Goal: Information Seeking & Learning: Understand process/instructions

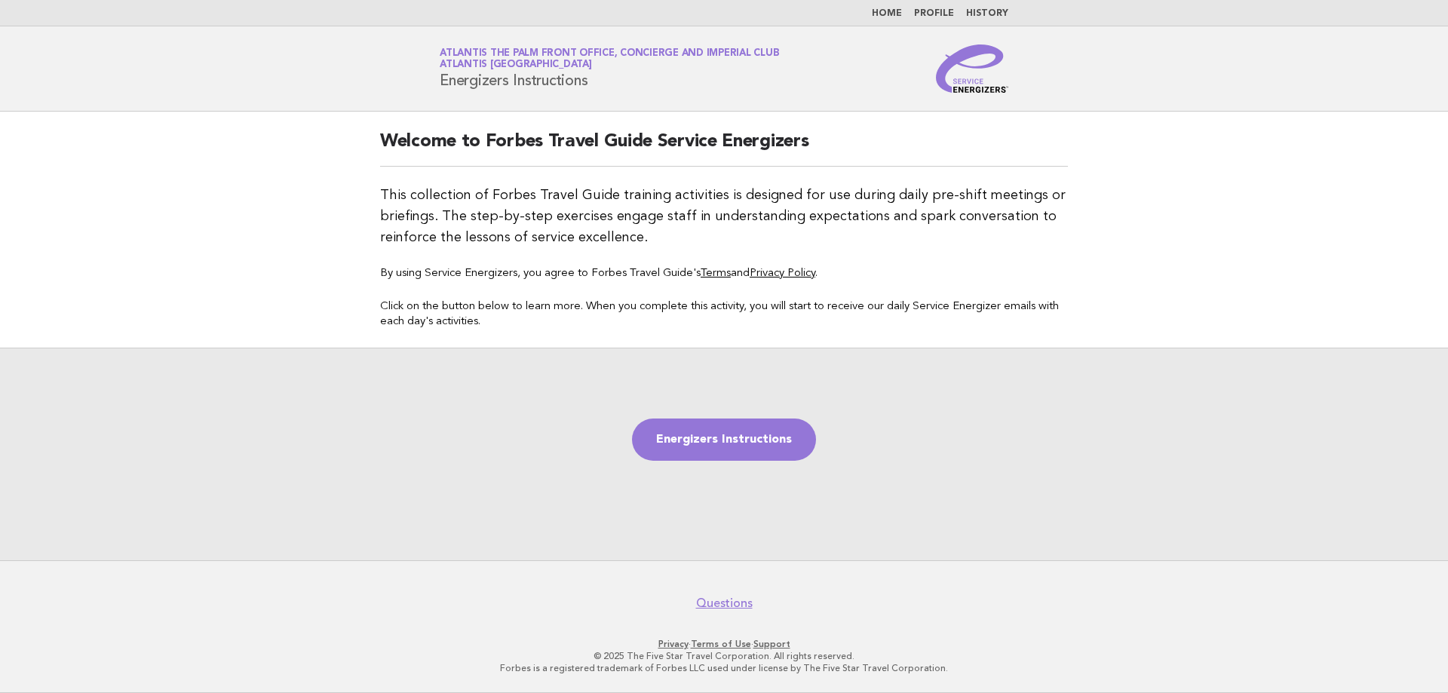
click at [891, 10] on link "Home" at bounding box center [887, 13] width 30 height 9
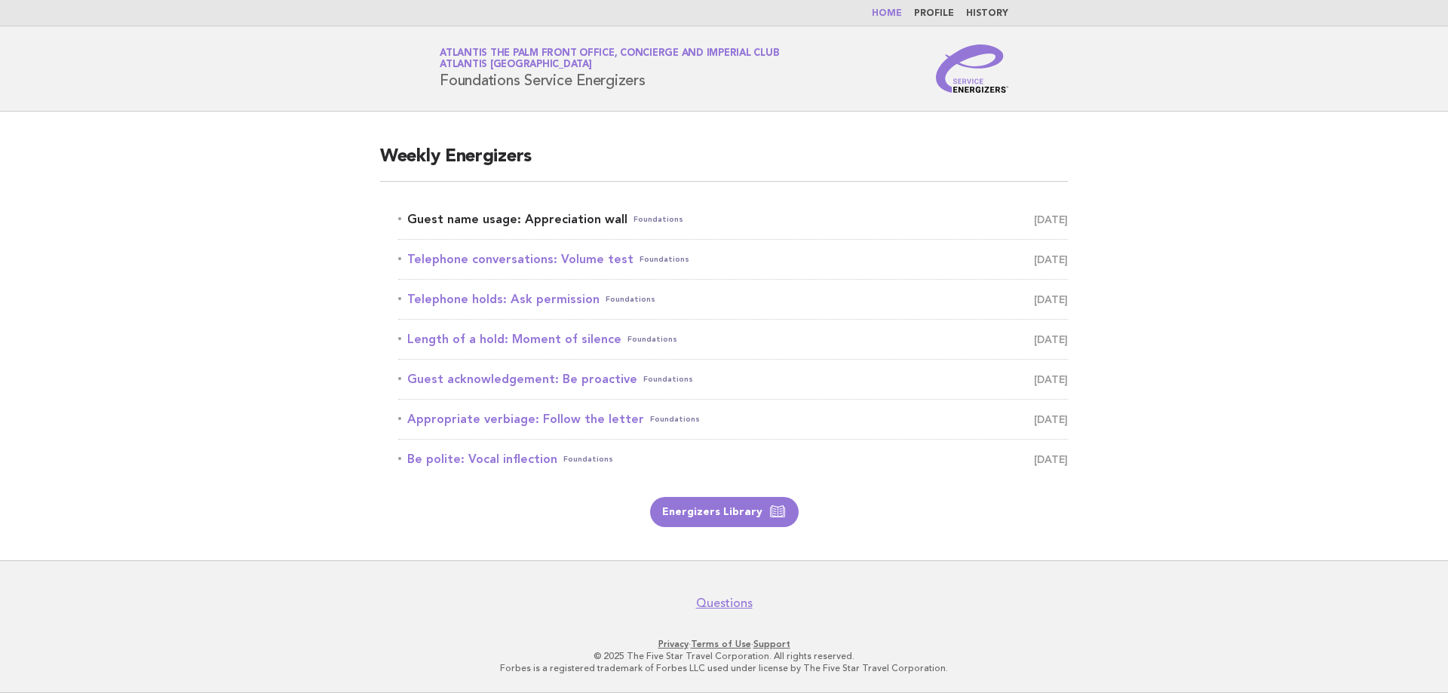
click at [583, 217] on link "Guest name usage: Appreciation wall Foundations [DATE]" at bounding box center [733, 219] width 670 height 21
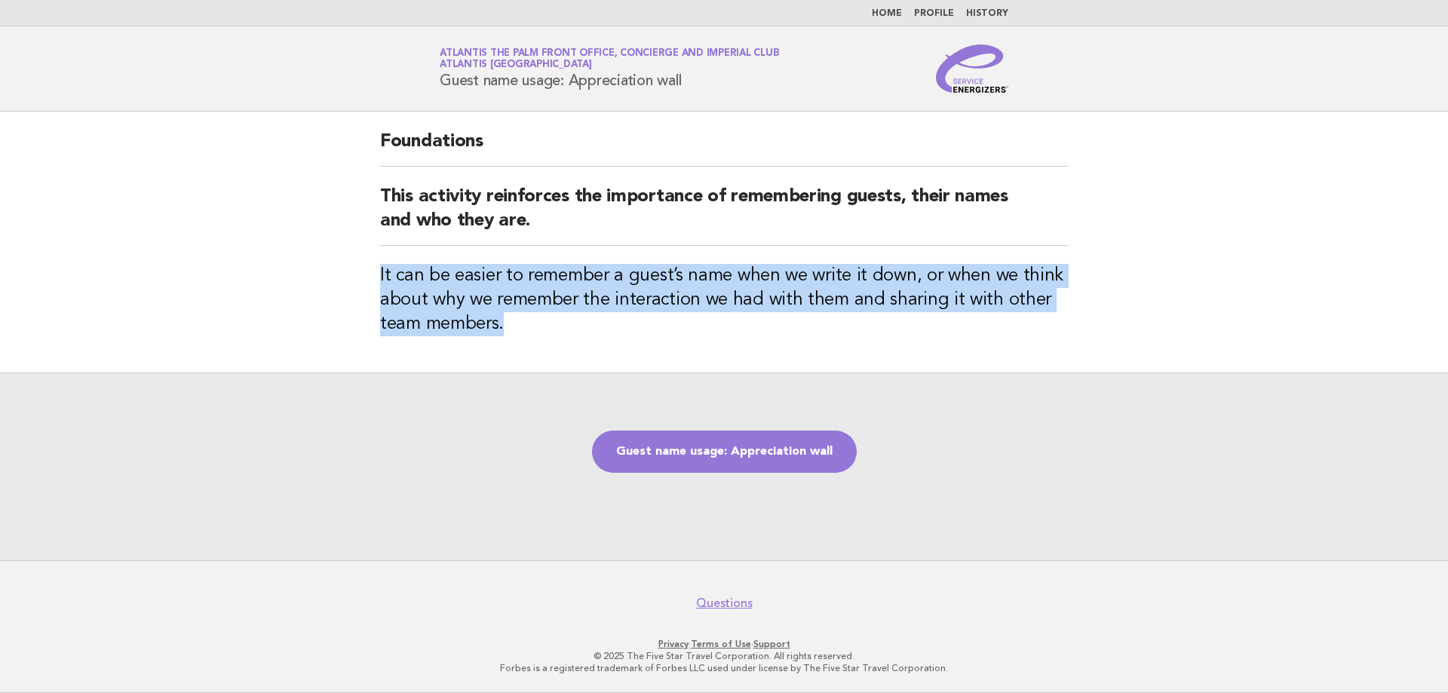
drag, startPoint x: 526, startPoint y: 329, endPoint x: 370, endPoint y: 280, distance: 163.6
click at [370, 280] on div "Foundations This activity reinforces the importance of remembering guests, thei…" at bounding box center [724, 242] width 724 height 261
copy h3 "It can be easier to remember a guest’s name when we write it down, or when we t…"
click at [761, 451] on link "Guest name usage: Appreciation wall" at bounding box center [724, 452] width 265 height 42
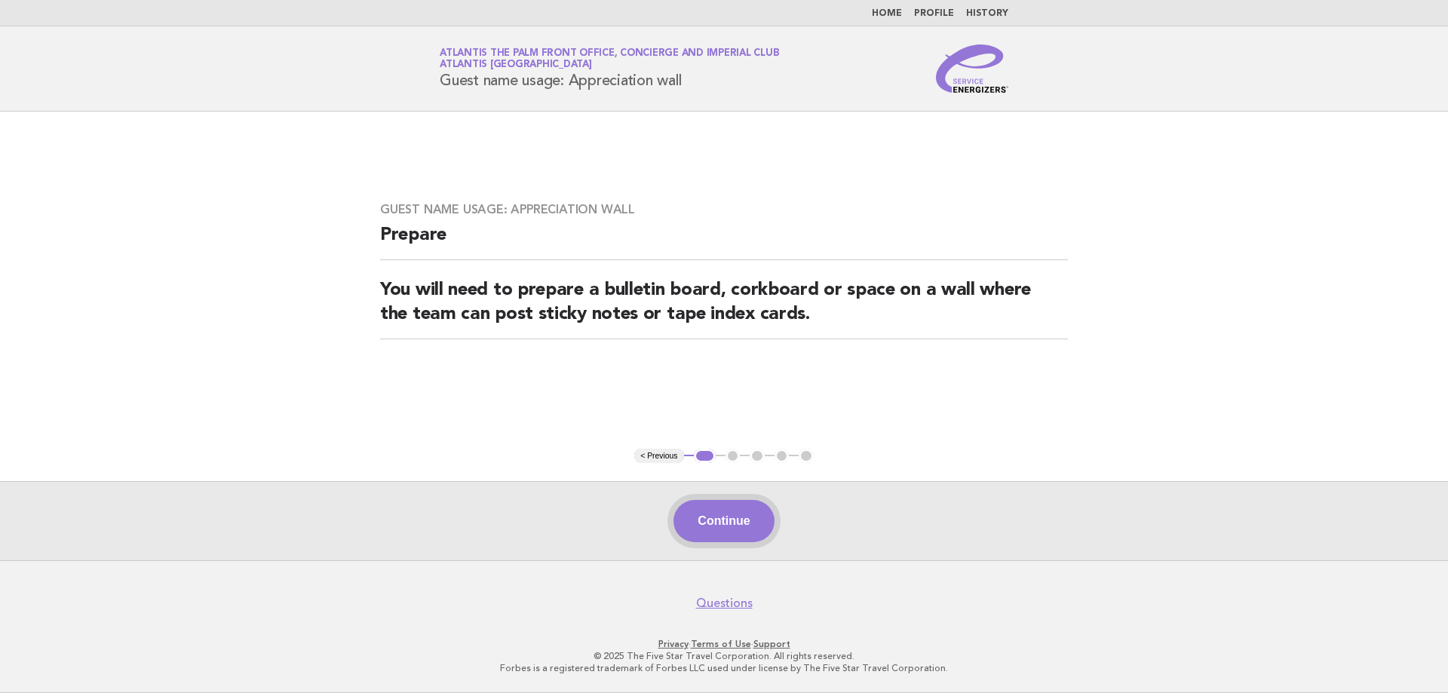
click at [750, 520] on button "Continue" at bounding box center [723, 521] width 100 height 42
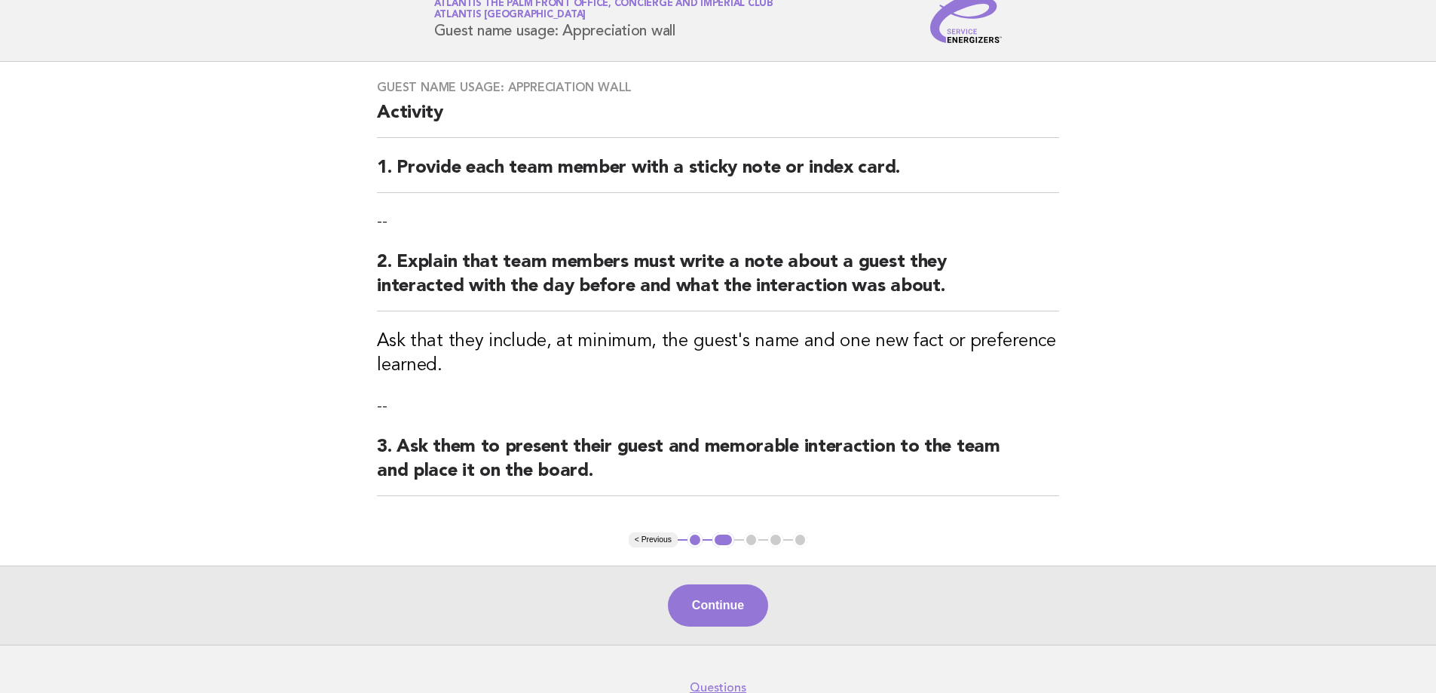
scroll to position [75, 0]
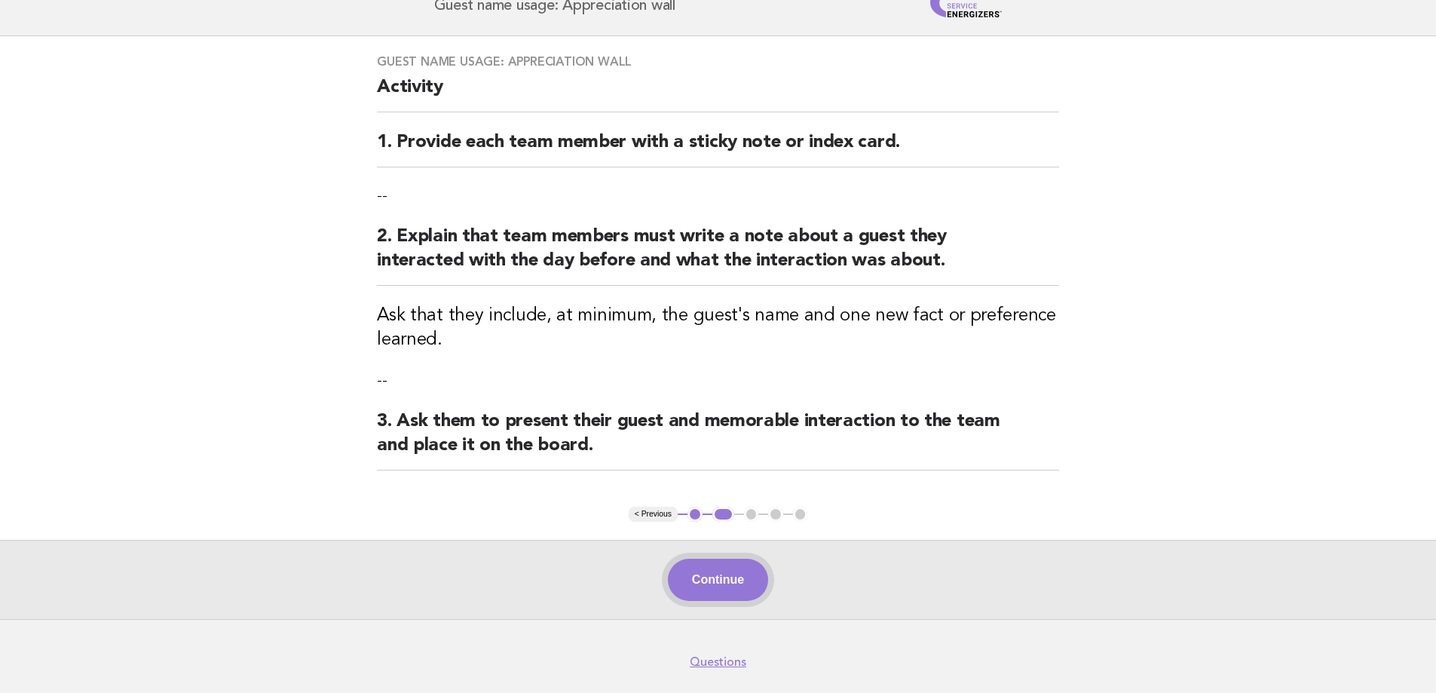
click at [743, 590] on button "Continue" at bounding box center [718, 580] width 100 height 42
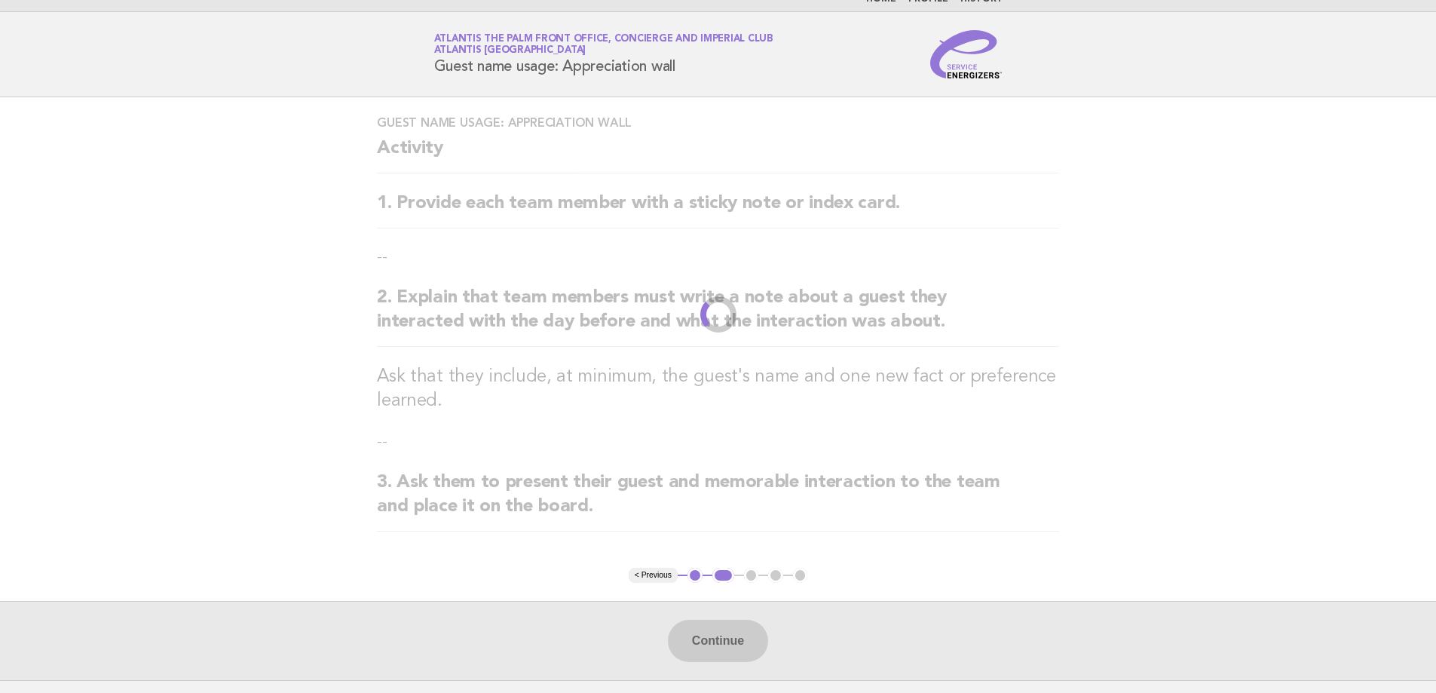
scroll to position [0, 0]
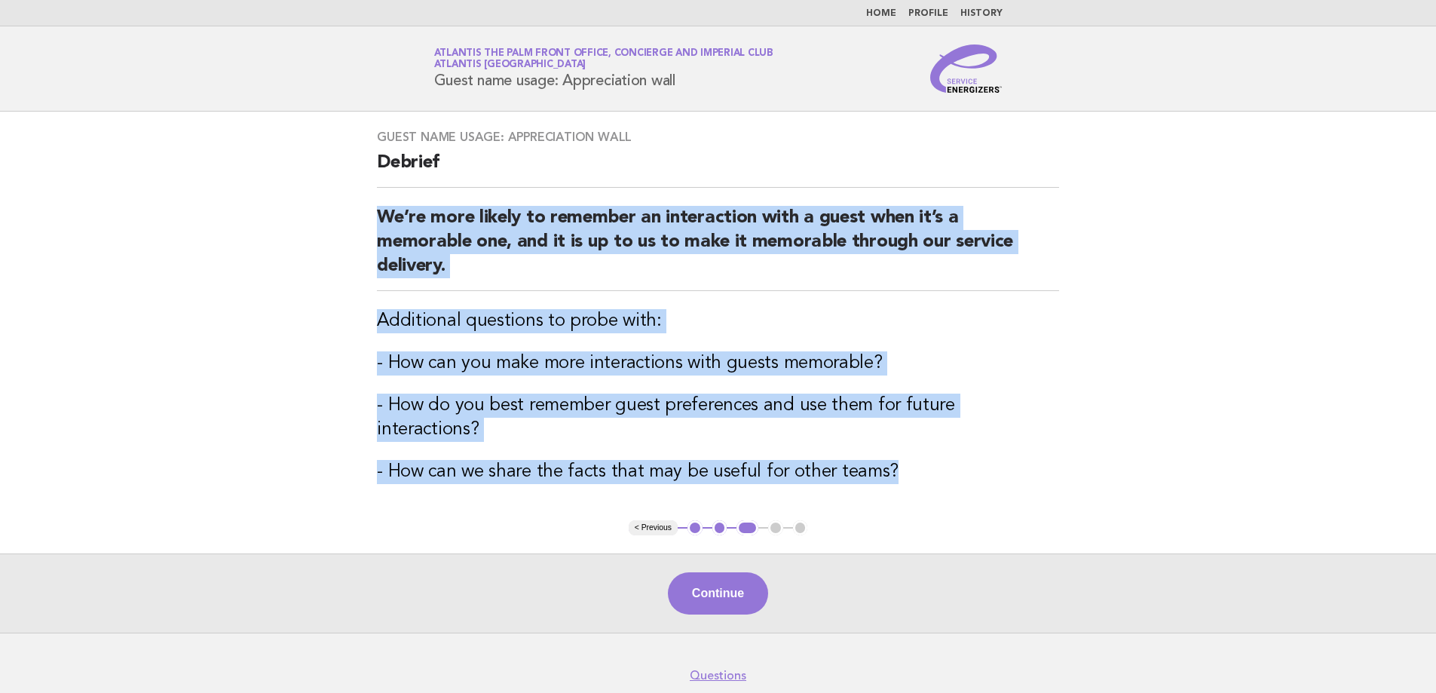
drag, startPoint x: 903, startPoint y: 441, endPoint x: 200, endPoint y: 202, distance: 742.9
click at [200, 202] on main "Guest name usage: Appreciation wall Debrief We’re more likely to remember an in…" at bounding box center [718, 372] width 1436 height 521
copy div "We’re more likely to remember an interaction with a guest when it’s a memorable…"
click at [745, 572] on button "Continue" at bounding box center [718, 593] width 100 height 42
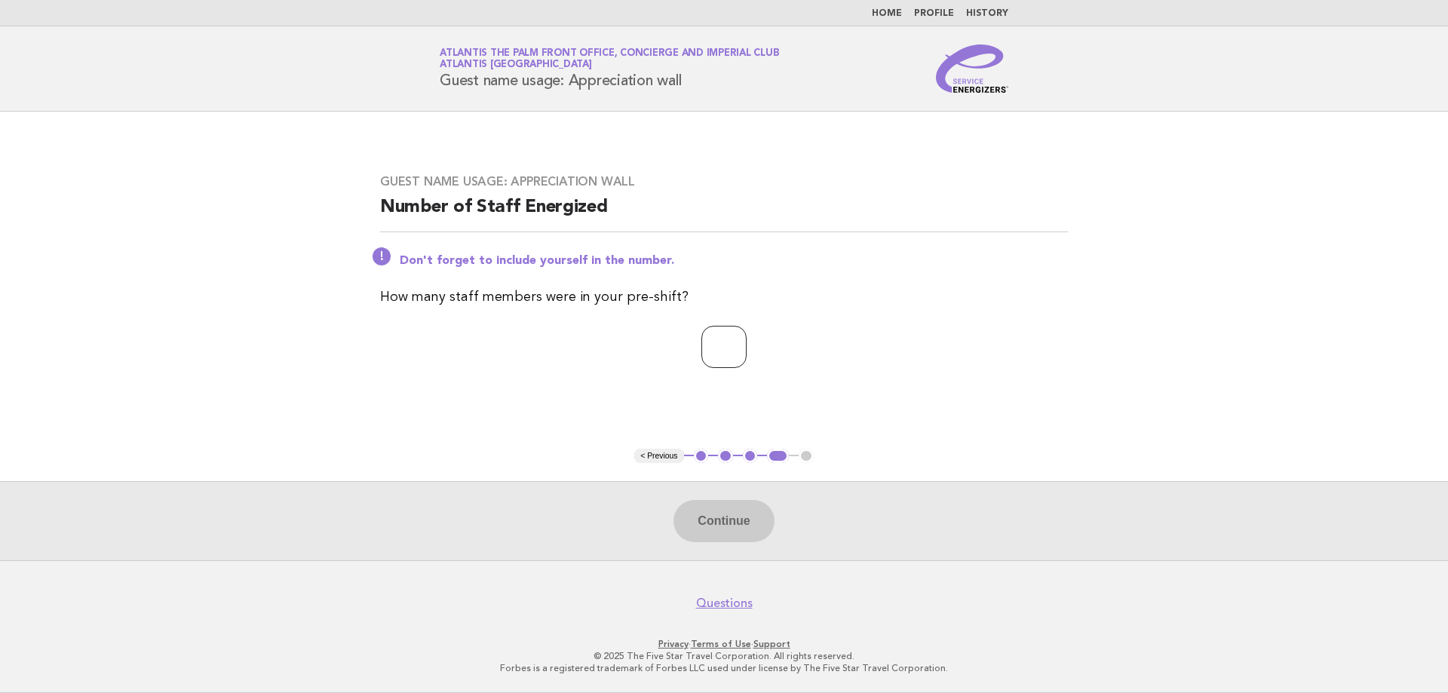
click at [708, 345] on input "number" at bounding box center [723, 347] width 45 height 42
type input "*"
click at [726, 517] on button "Continue" at bounding box center [723, 521] width 100 height 42
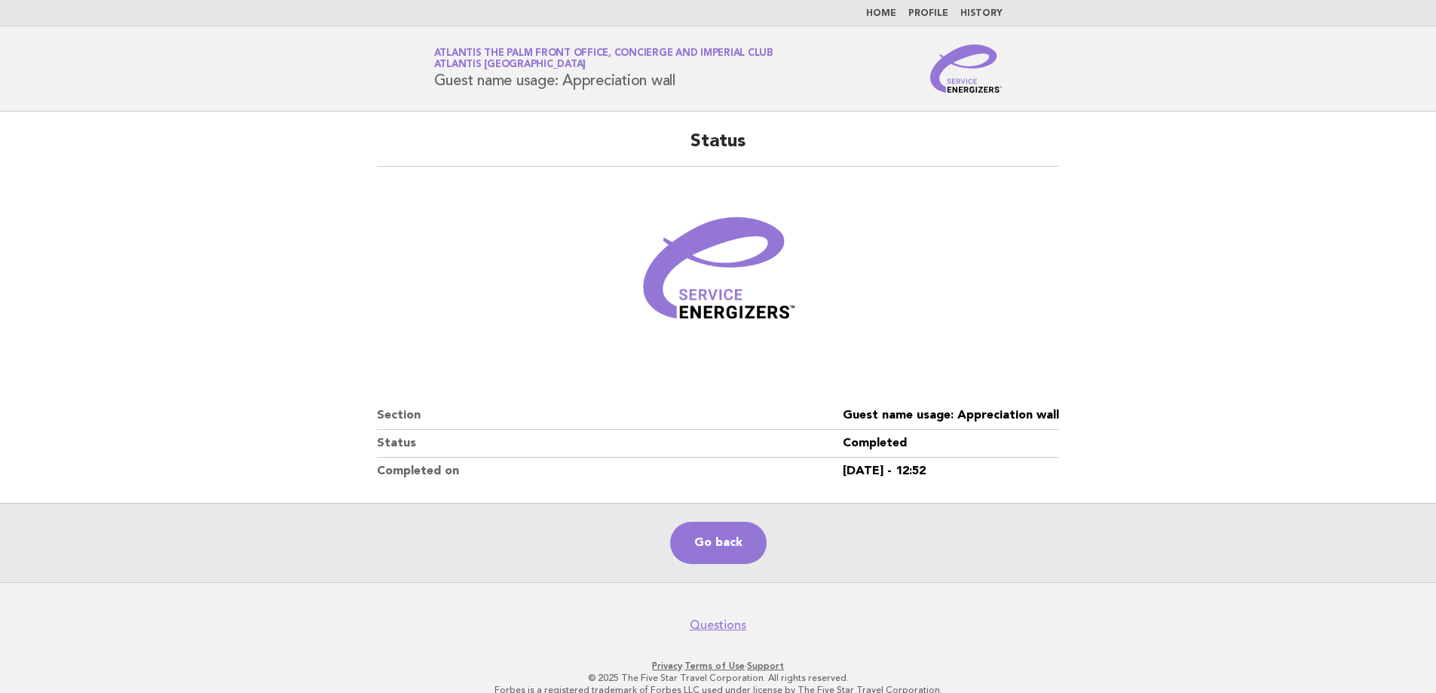
click at [139, 290] on main "Status Section Guest name usage: Appreciation wall Status Completed Completed o…" at bounding box center [718, 347] width 1436 height 470
click at [146, 300] on main "Status Section Guest name usage: Appreciation wall Status Completed Completed o…" at bounding box center [718, 347] width 1436 height 470
